Goal: Use online tool/utility

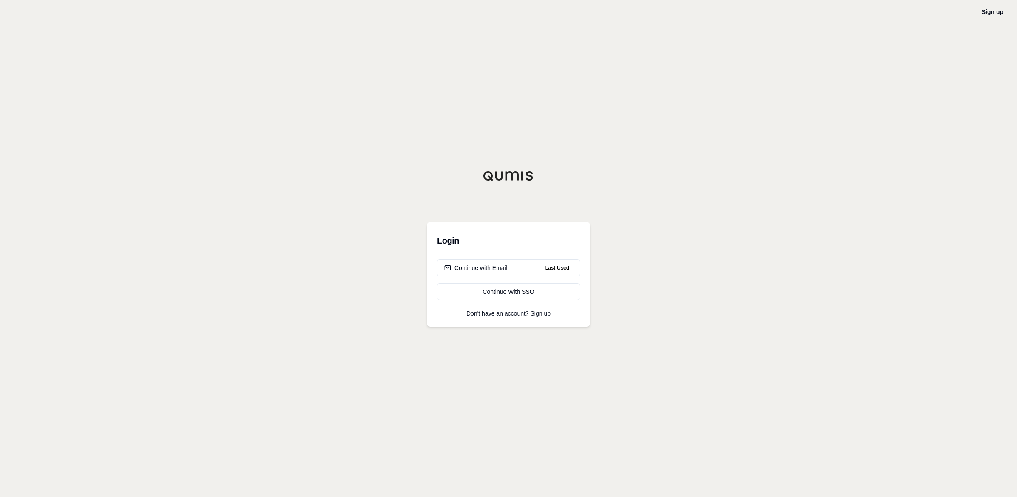
click at [792, 117] on div "Sign up Login Continue with Email Last Used Continue With SSO Don't have an acc…" at bounding box center [508, 248] width 1017 height 497
click at [531, 269] on button "Continue with Email Last Used" at bounding box center [508, 267] width 143 height 17
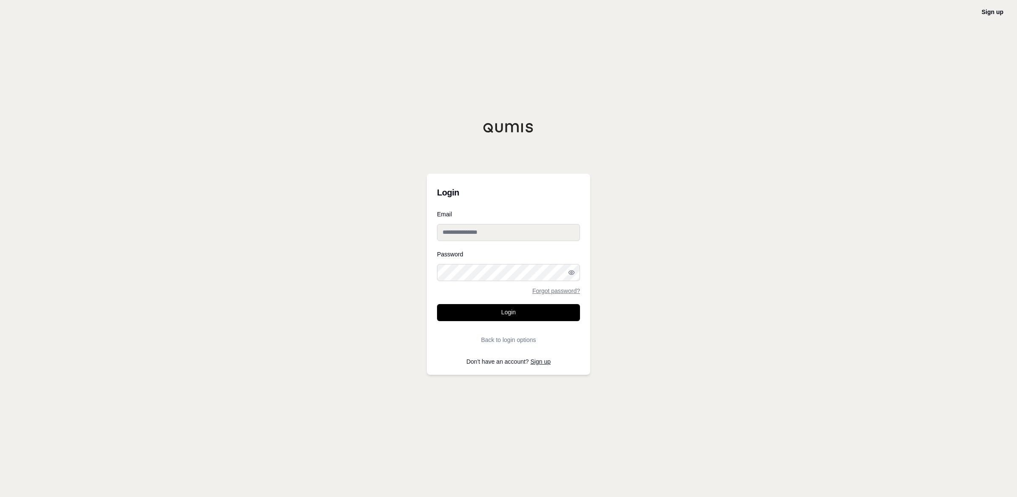
click at [505, 228] on input "Email" at bounding box center [508, 232] width 143 height 17
type input "**********"
click at [437, 304] on button "Login" at bounding box center [508, 312] width 143 height 17
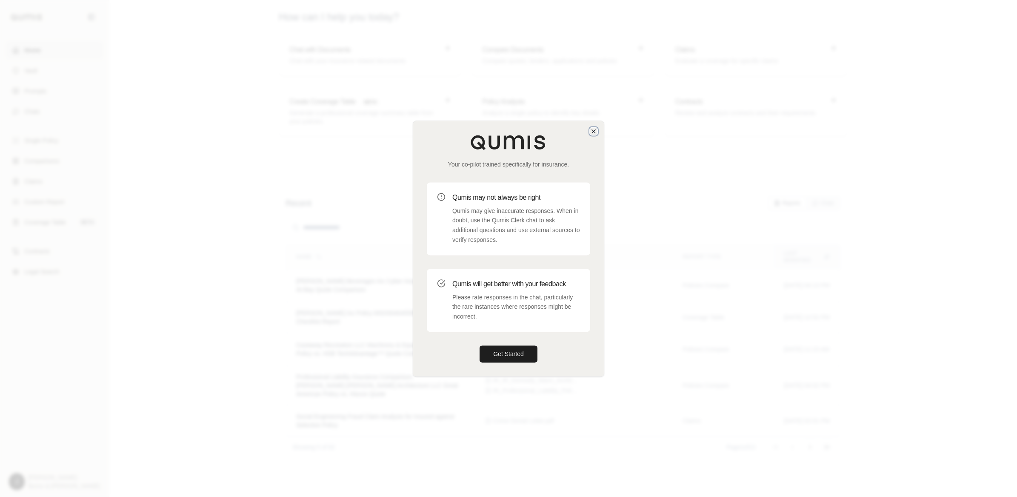
click at [592, 132] on icon "button" at bounding box center [593, 131] width 7 height 7
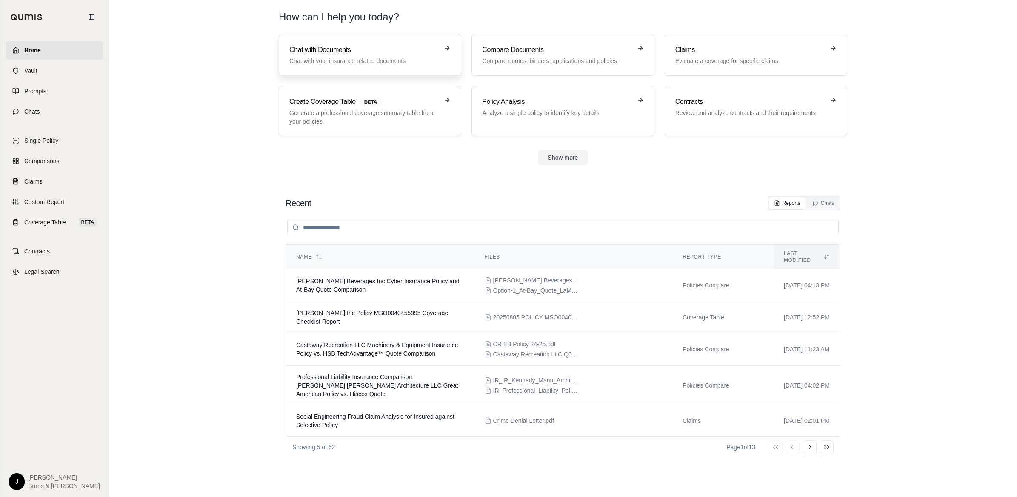
click at [409, 61] on p "Chat with your insurance related documents" at bounding box center [363, 61] width 149 height 9
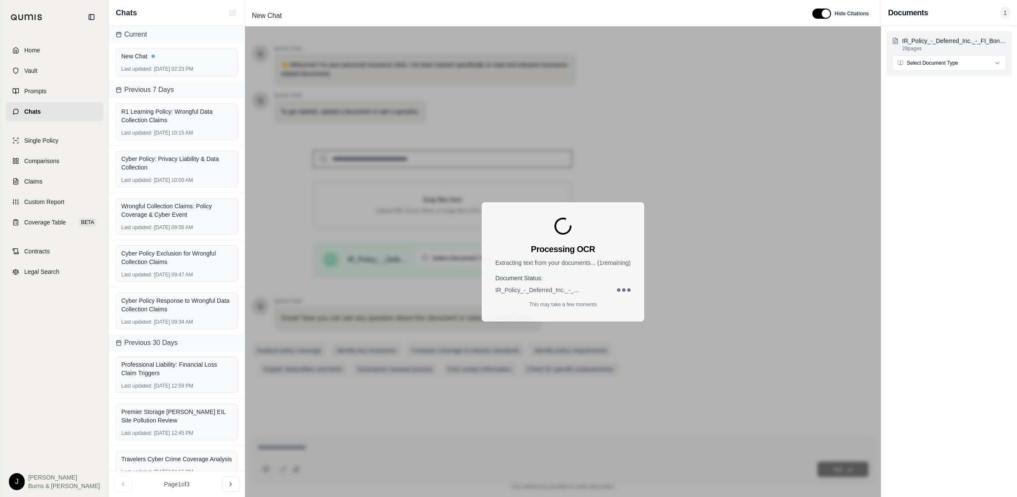
click at [981, 60] on html "Home Vault Prompts Chats Single Policy Comparisons Claims Custom Report Coverag…" at bounding box center [508, 248] width 1017 height 497
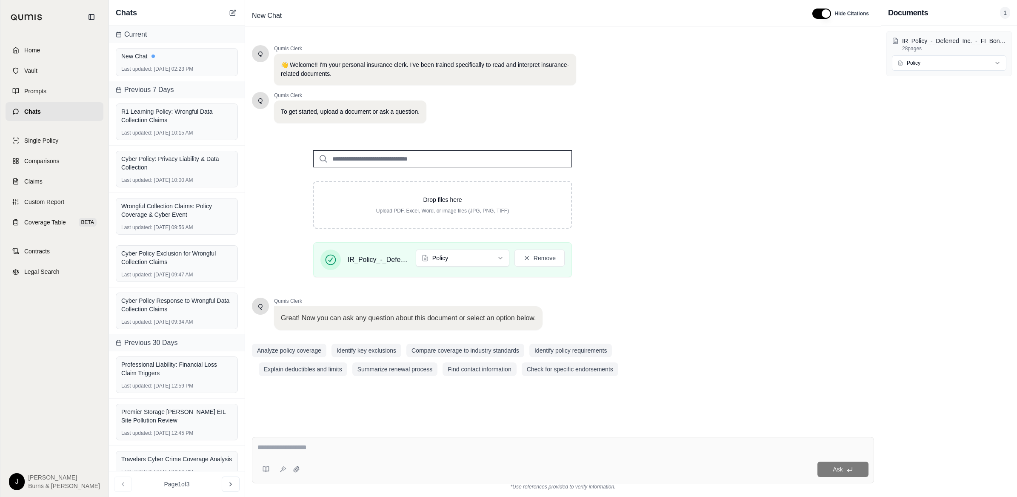
click at [426, 440] on div "Ask" at bounding box center [563, 460] width 622 height 46
type textarea "**********"
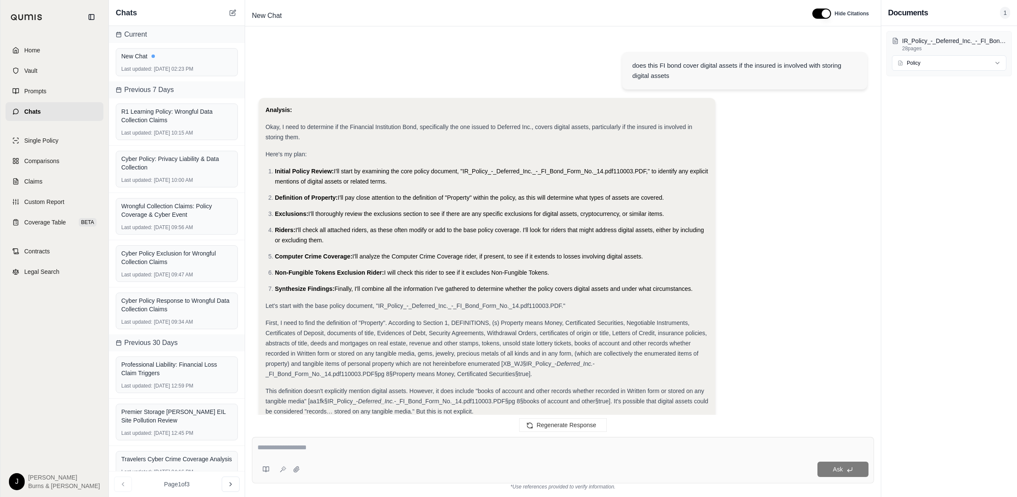
scroll to position [956, 0]
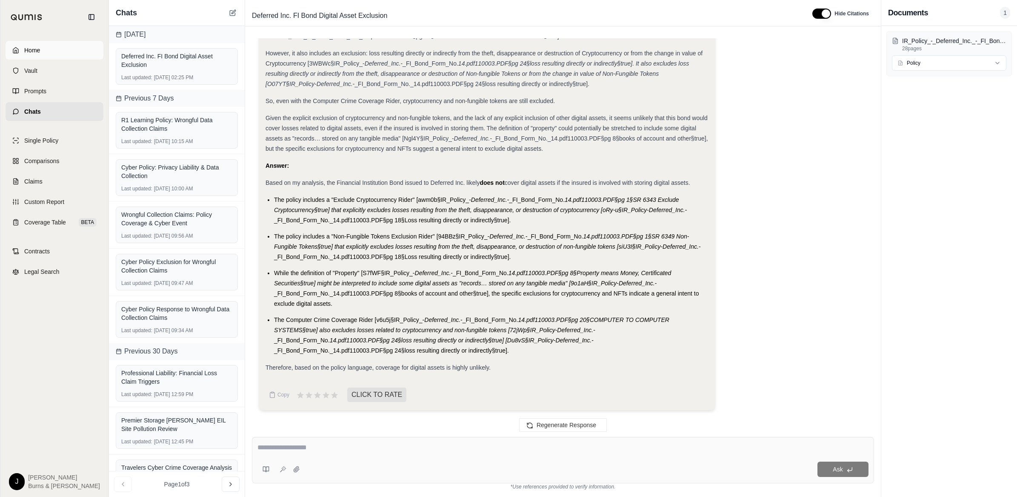
click at [33, 46] on span "Home" at bounding box center [32, 50] width 16 height 9
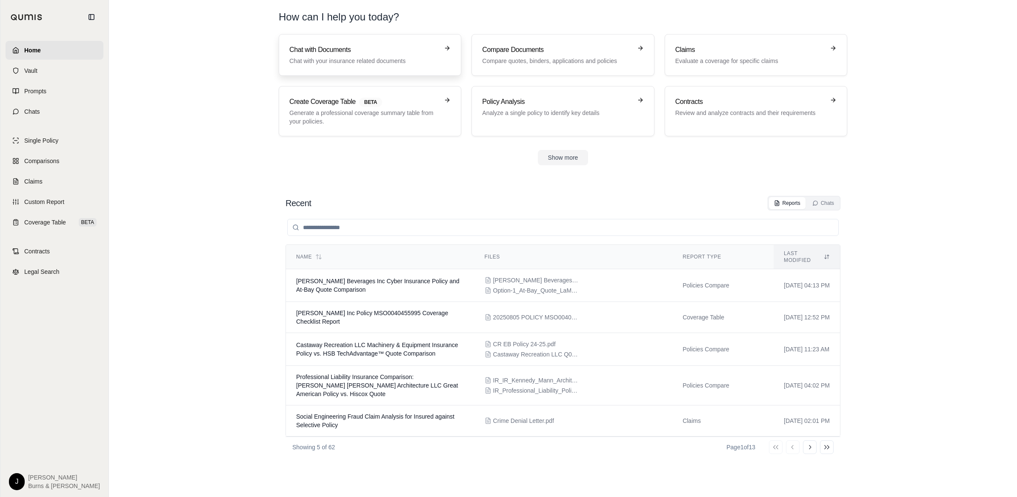
click at [380, 54] on h3 "Chat with Documents" at bounding box center [363, 50] width 149 height 10
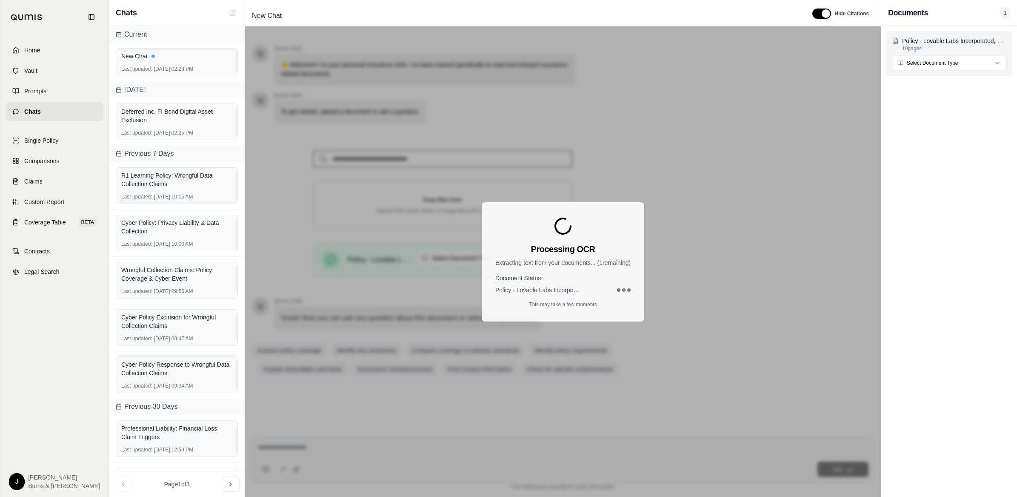
click at [950, 65] on html "Home Vault Prompts Chats Single Policy Comparisons Claims Custom Report Coverag…" at bounding box center [508, 248] width 1017 height 497
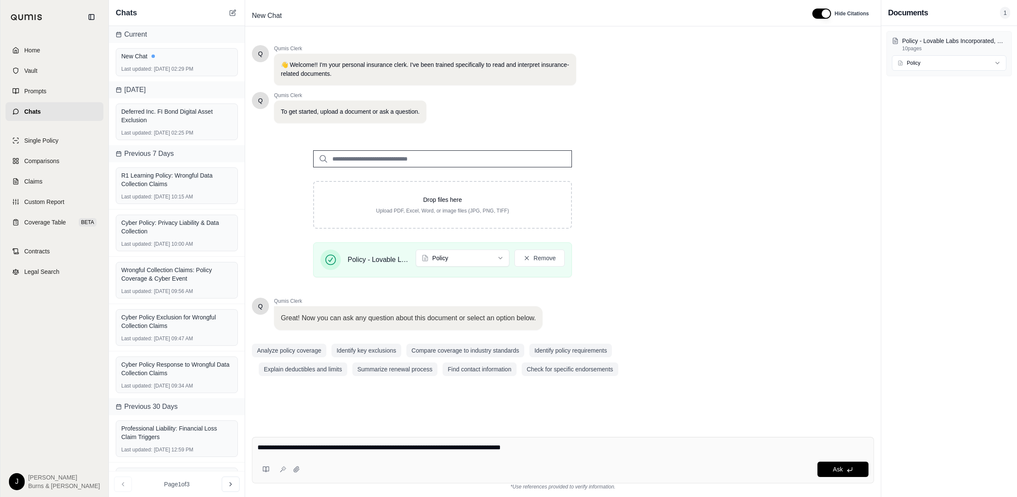
type textarea "**********"
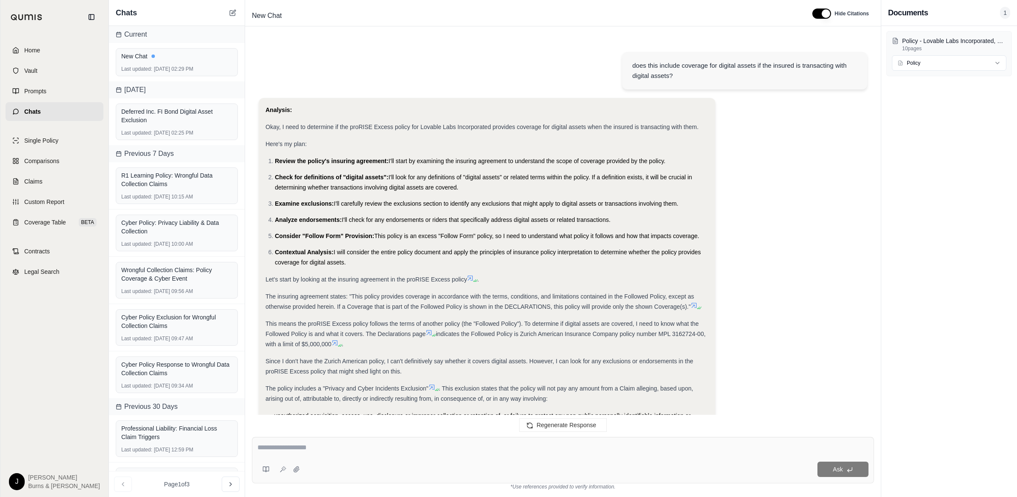
scroll to position [326, 0]
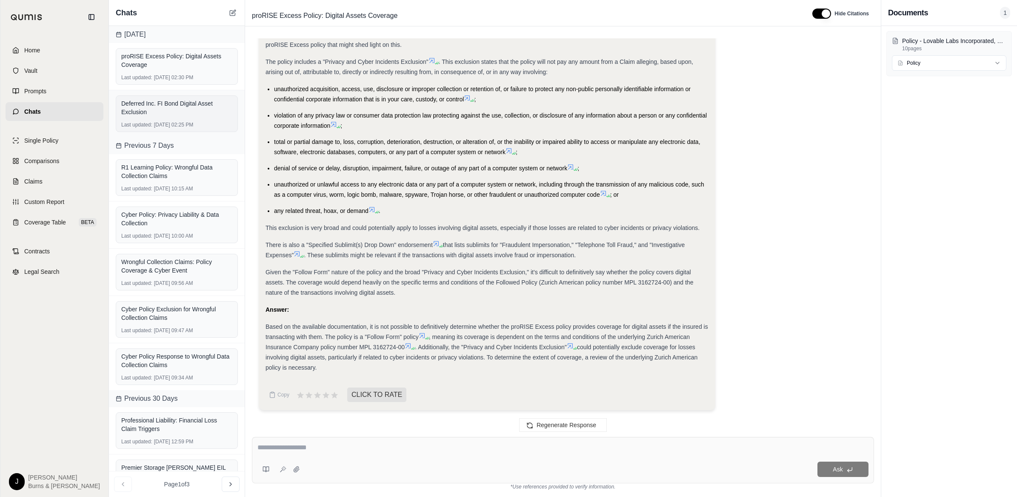
click at [203, 105] on div "Deferred Inc. FI Bond Digital Asset Exclusion" at bounding box center [176, 107] width 111 height 17
